Goal: Transaction & Acquisition: Purchase product/service

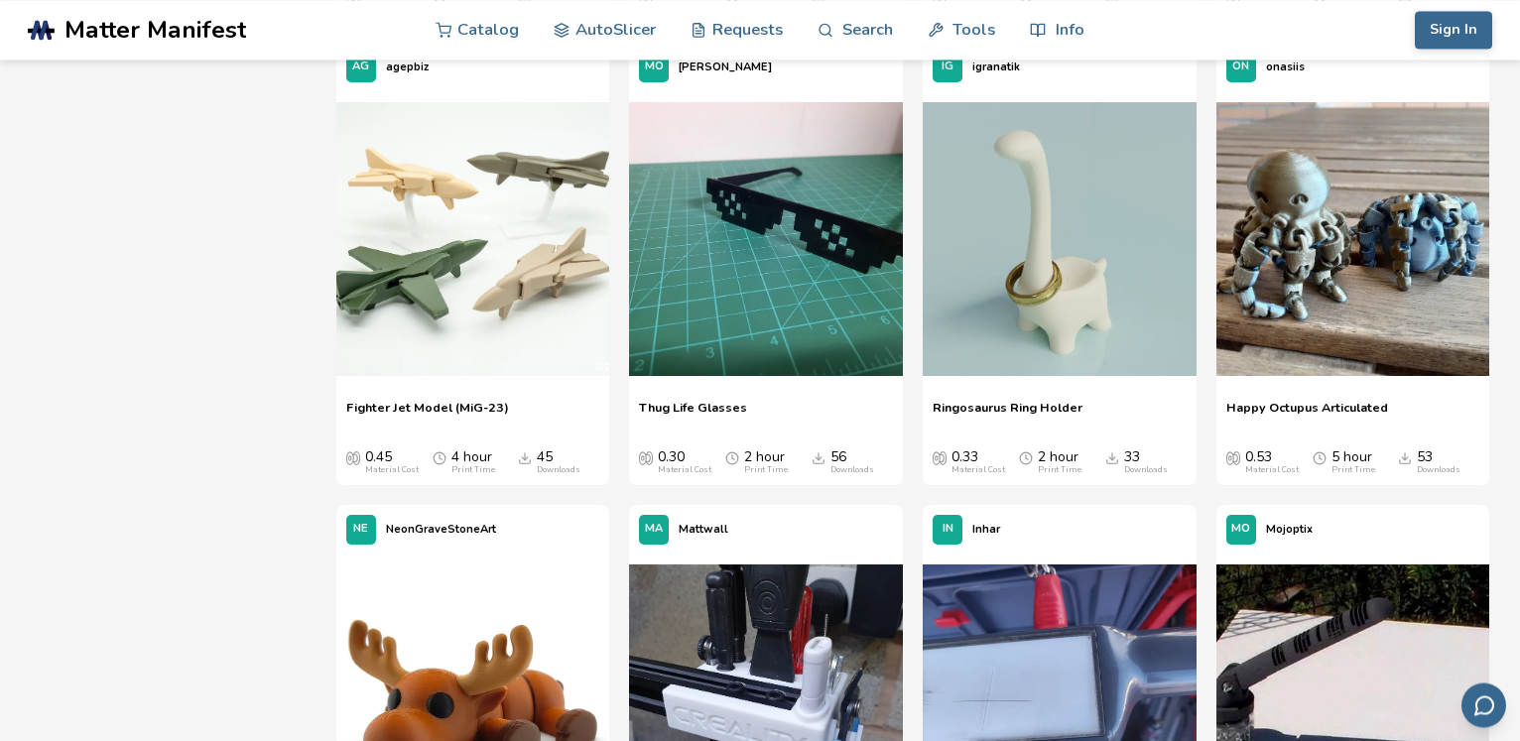
scroll to position [2125, 0]
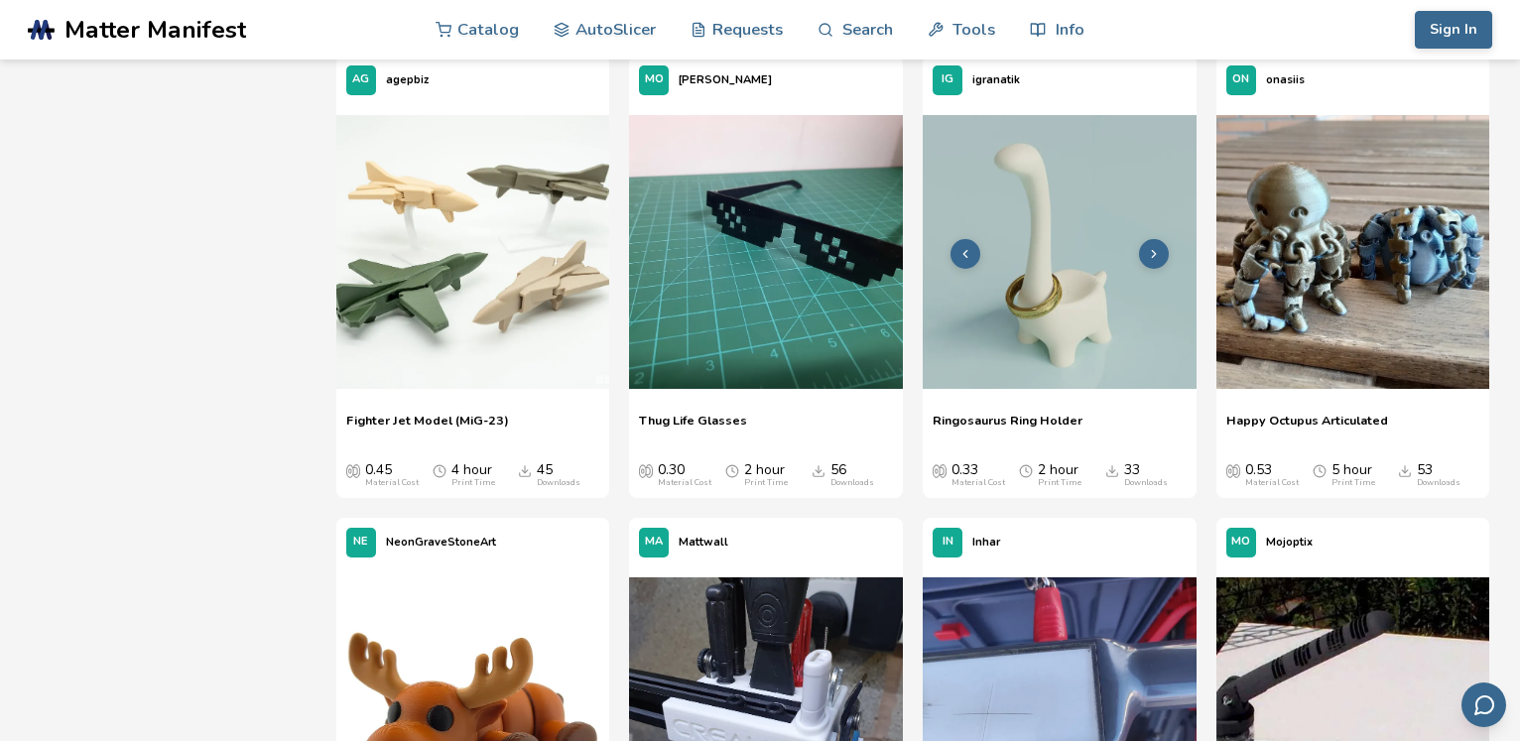
click at [1068, 293] on img at bounding box center [1060, 252] width 274 height 274
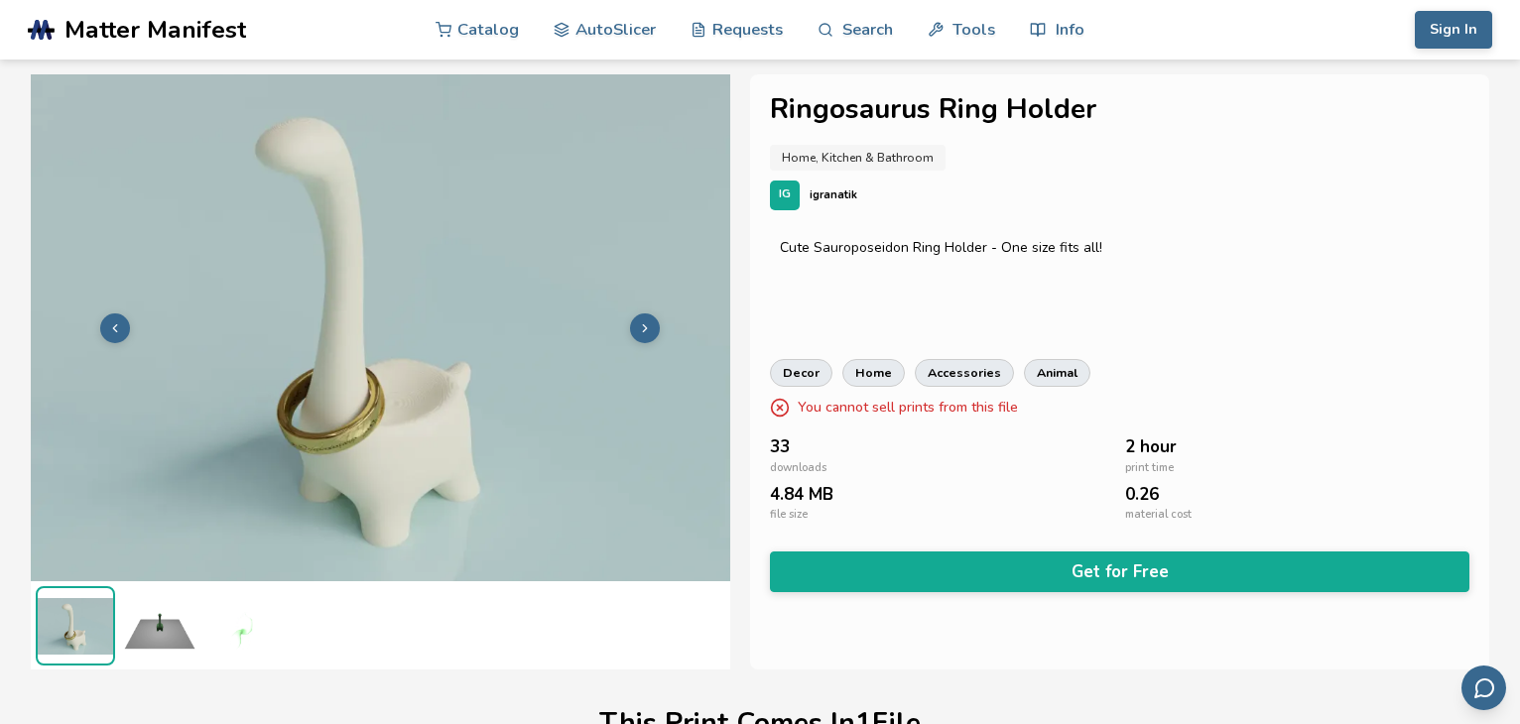
click at [227, 622] on img at bounding box center [243, 625] width 79 height 79
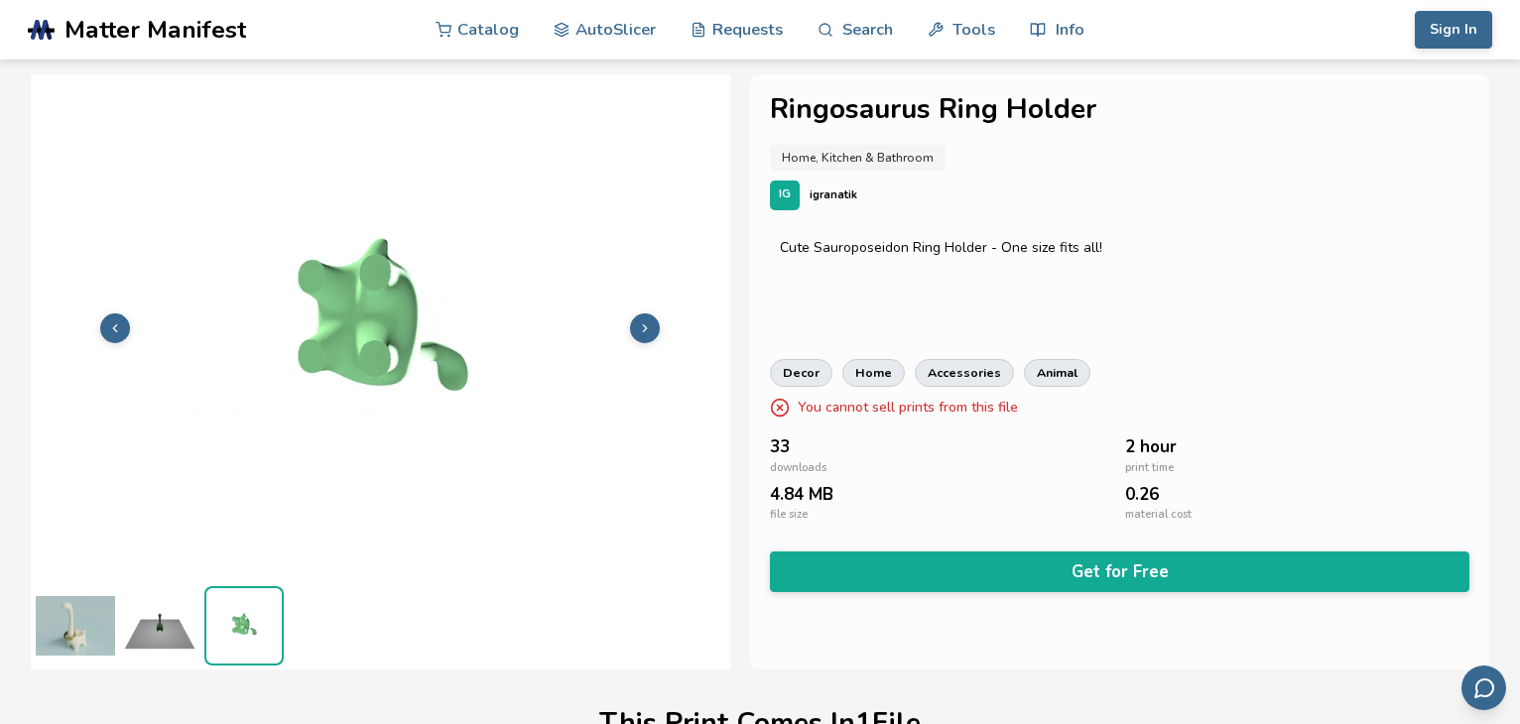
click at [170, 626] on img at bounding box center [159, 625] width 79 height 79
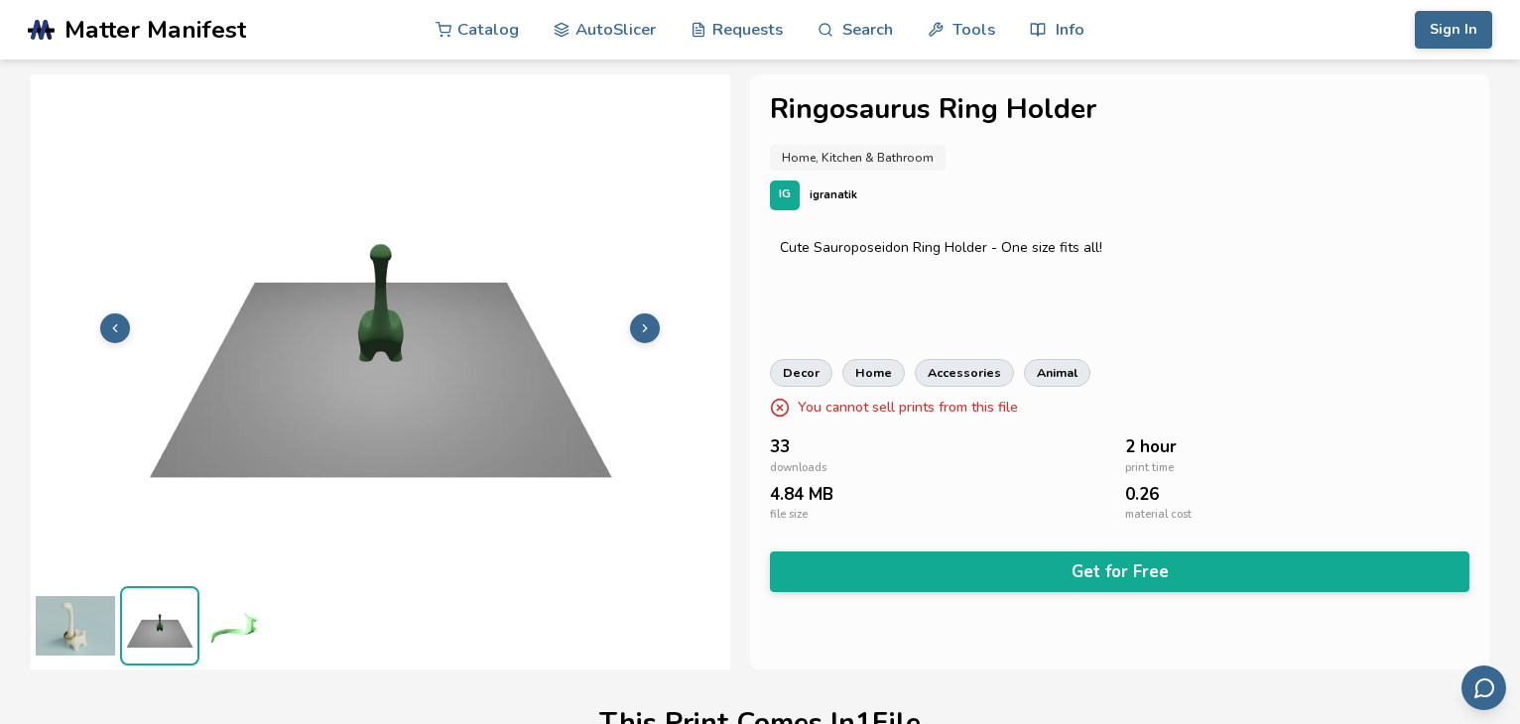
click at [89, 625] on img at bounding box center [75, 625] width 79 height 79
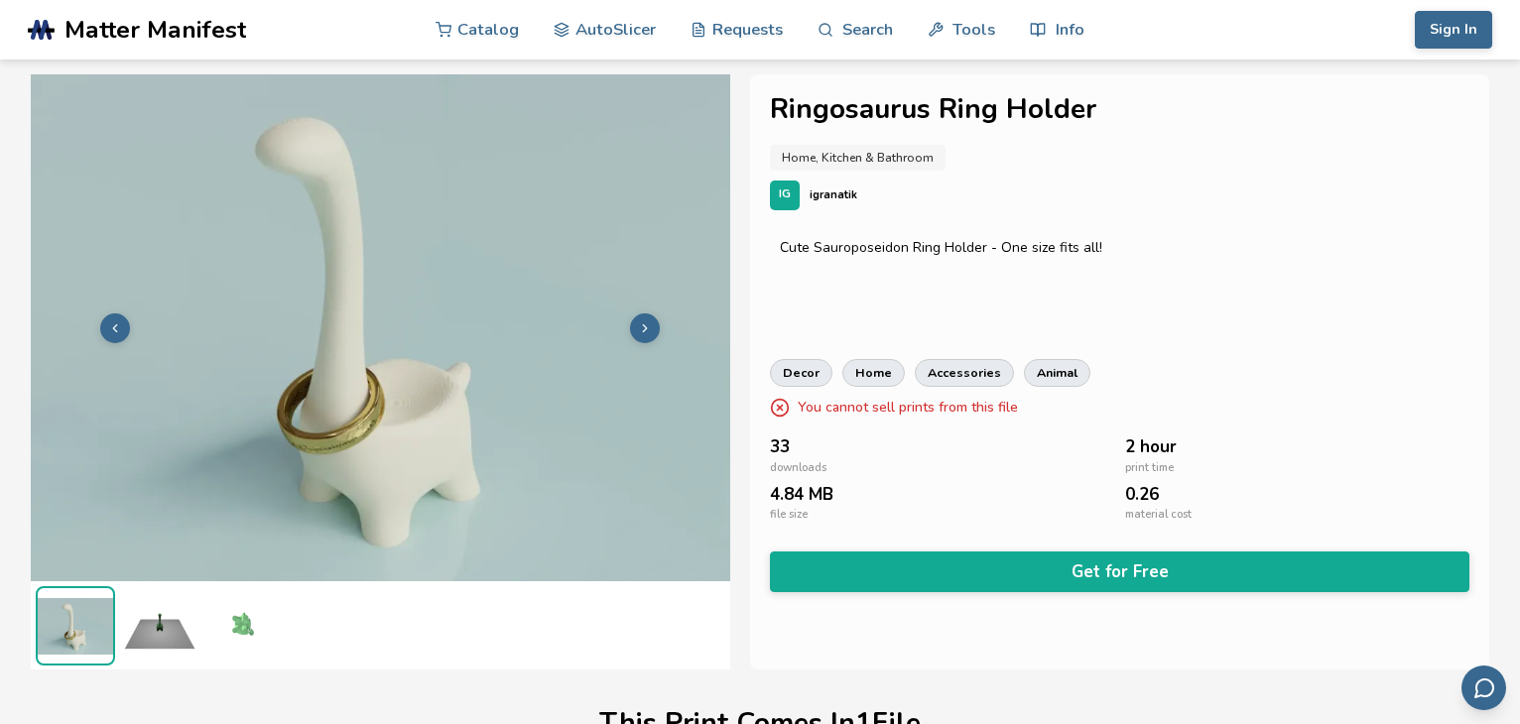
drag, startPoint x: 355, startPoint y: 373, endPoint x: 307, endPoint y: 374, distance: 48.6
click at [365, 506] on img at bounding box center [380, 325] width 699 height 525
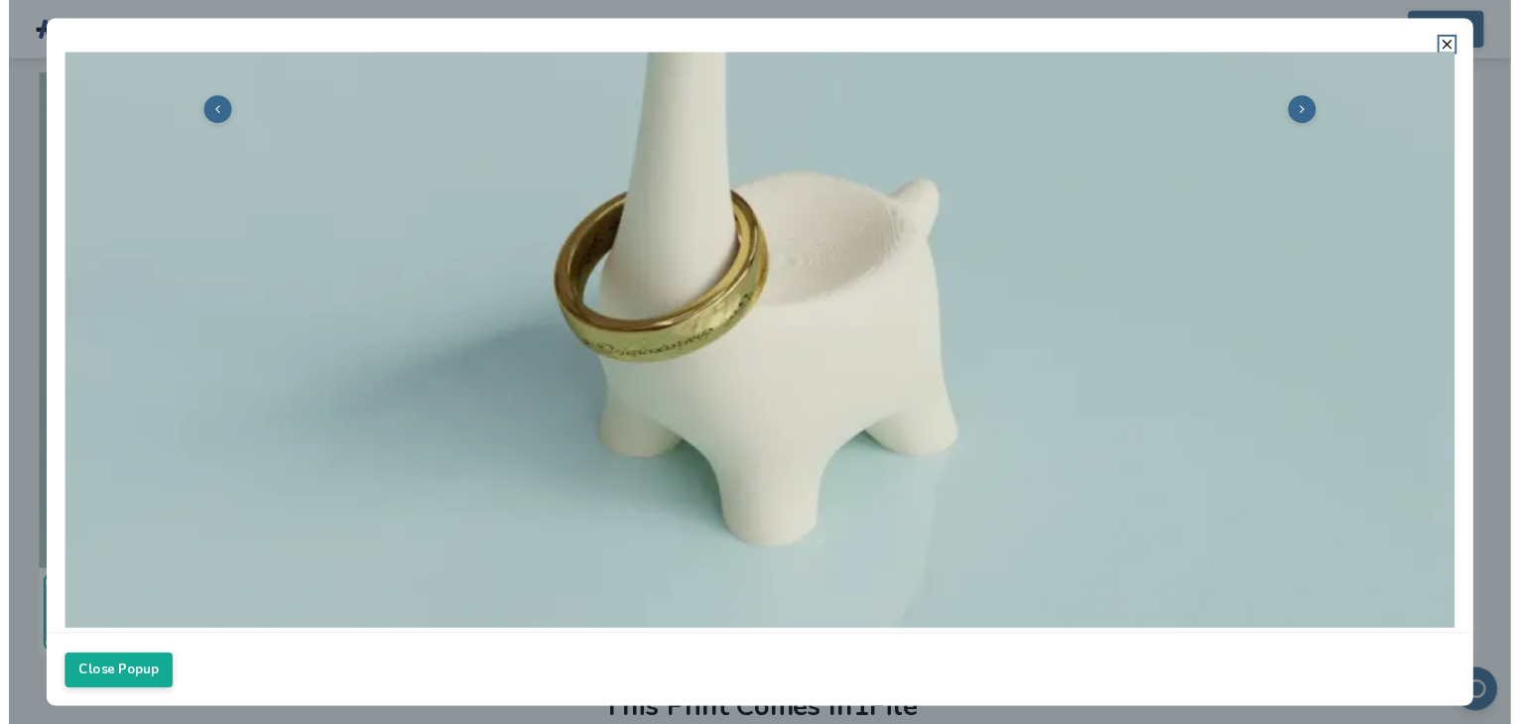
scroll to position [526, 0]
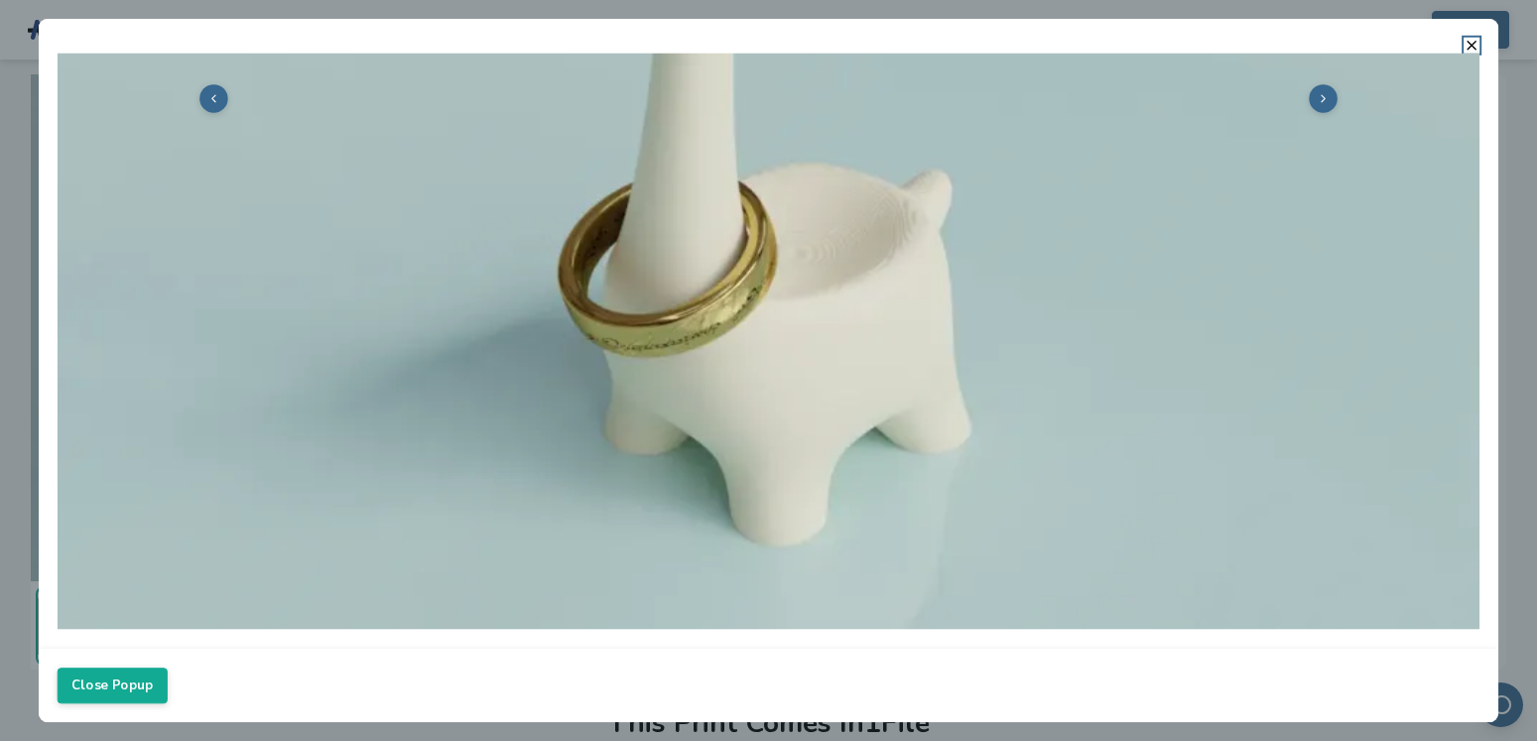
click at [692, 383] on img at bounding box center [769, 96] width 1423 height 1066
click at [207, 92] on icon at bounding box center [213, 98] width 13 height 13
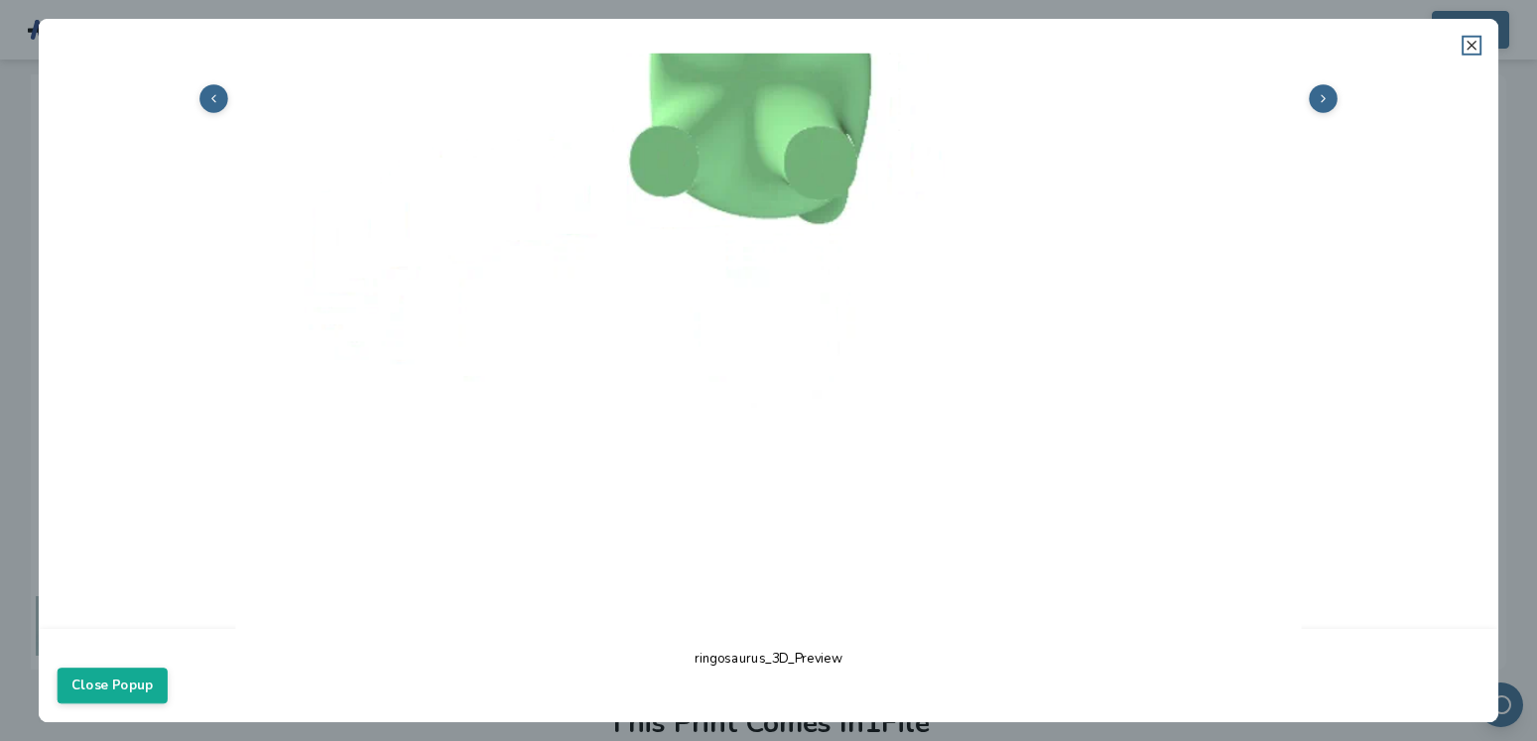
click at [1468, 43] on line at bounding box center [1471, 46] width 8 height 8
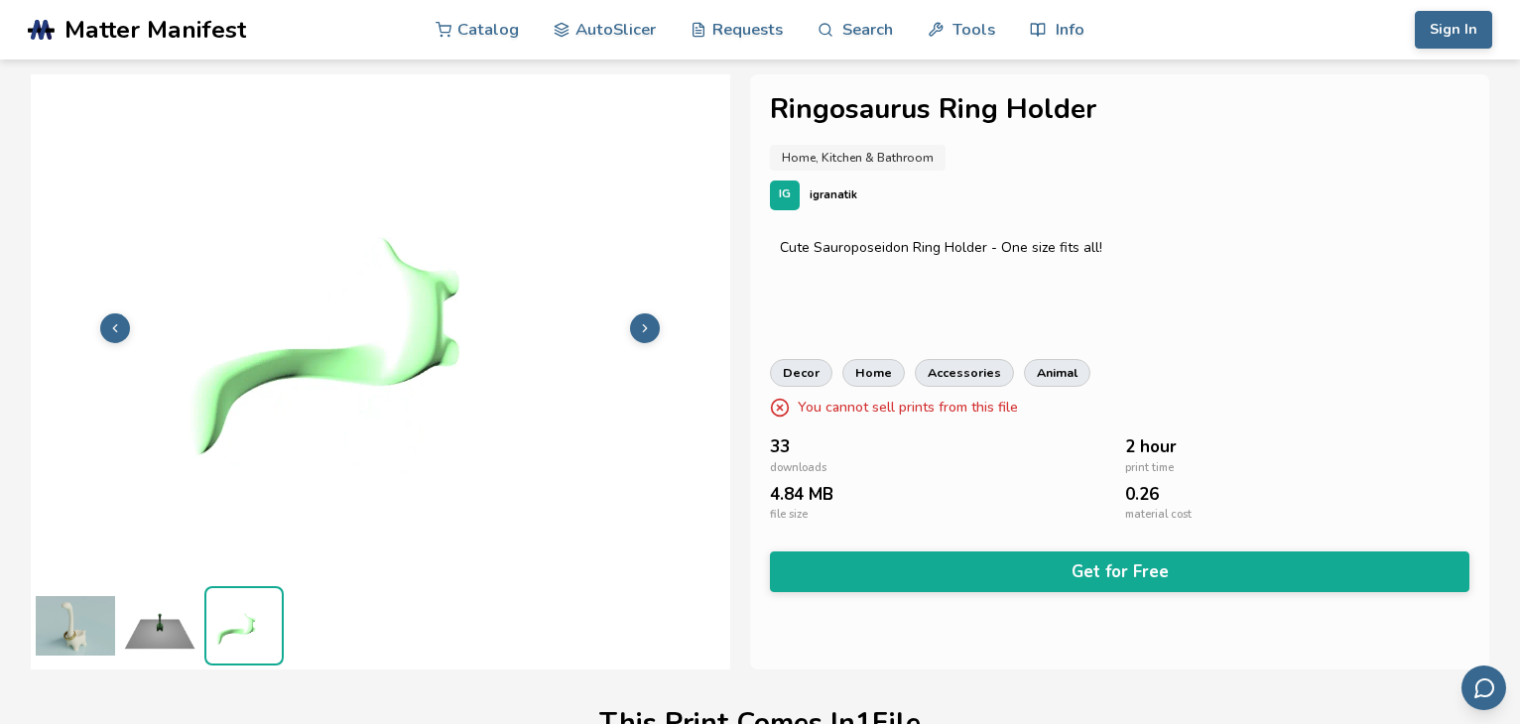
click at [66, 626] on img at bounding box center [75, 625] width 79 height 79
